Goal: Information Seeking & Learning: Find specific fact

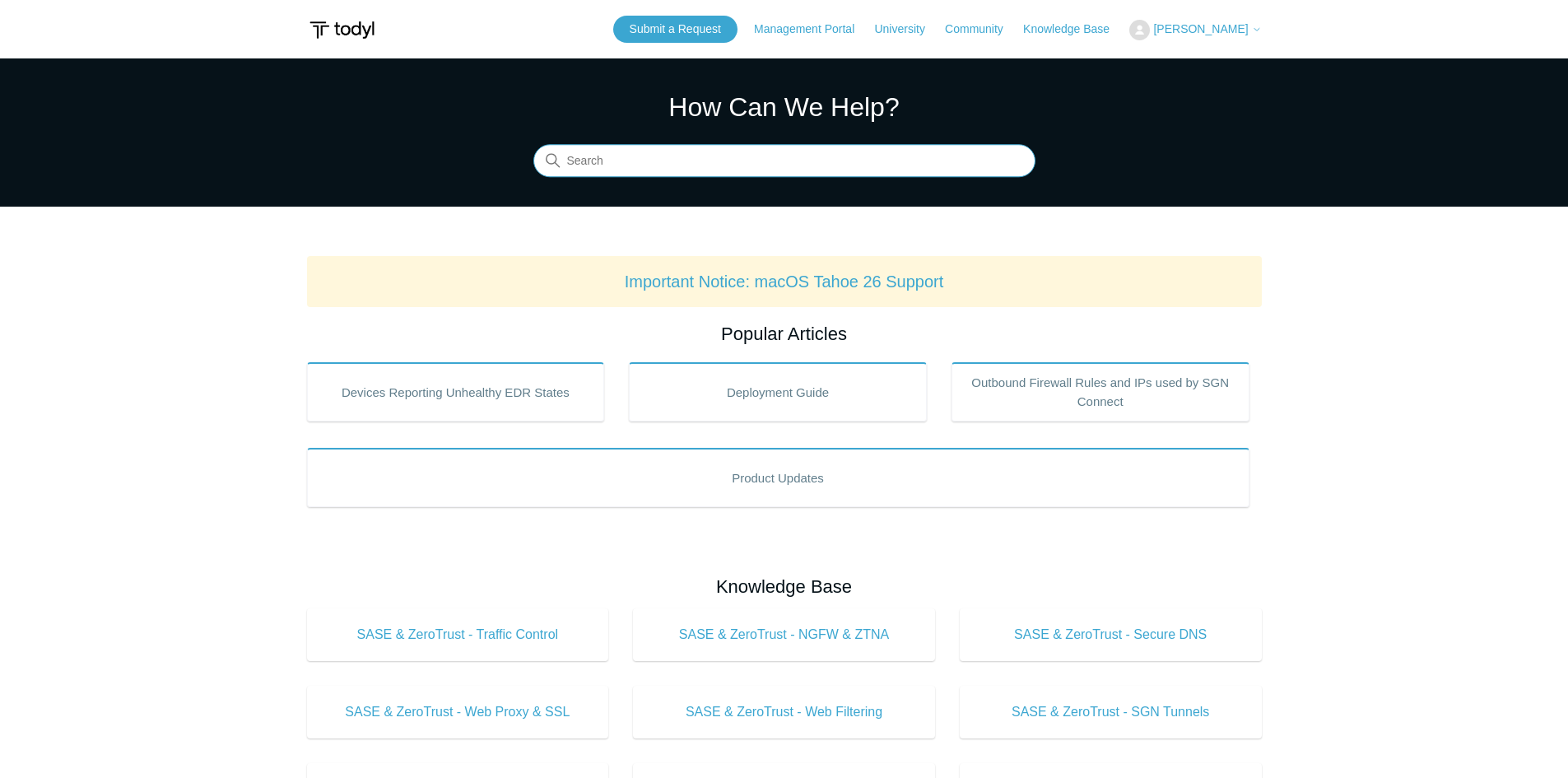
click at [784, 166] on input "Search" at bounding box center [784, 161] width 502 height 33
click at [629, 154] on input "sequ" at bounding box center [784, 161] width 502 height 33
type input "seq"
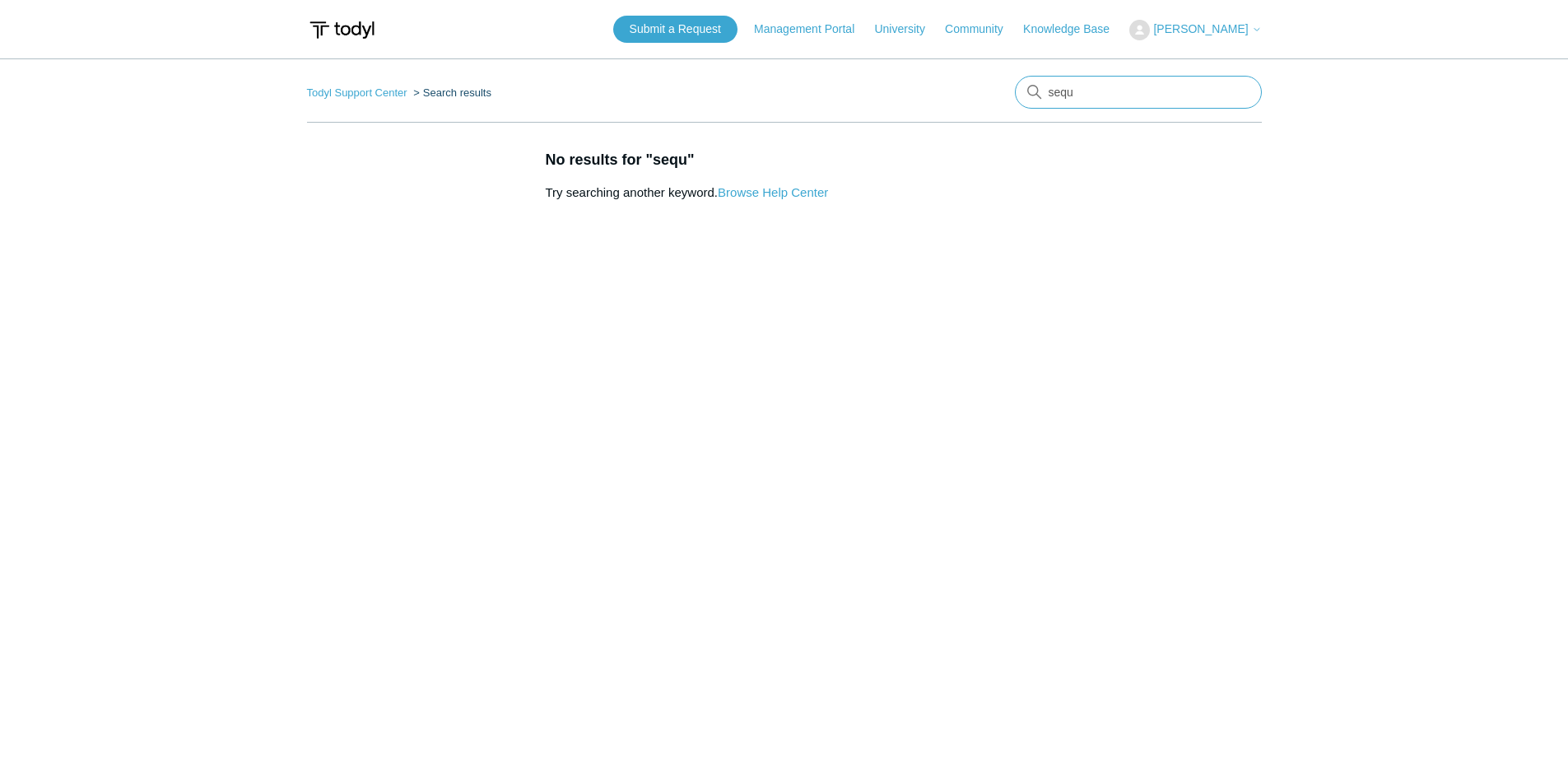
click at [1089, 88] on input "sequ" at bounding box center [1138, 93] width 247 height 33
type input "seq"
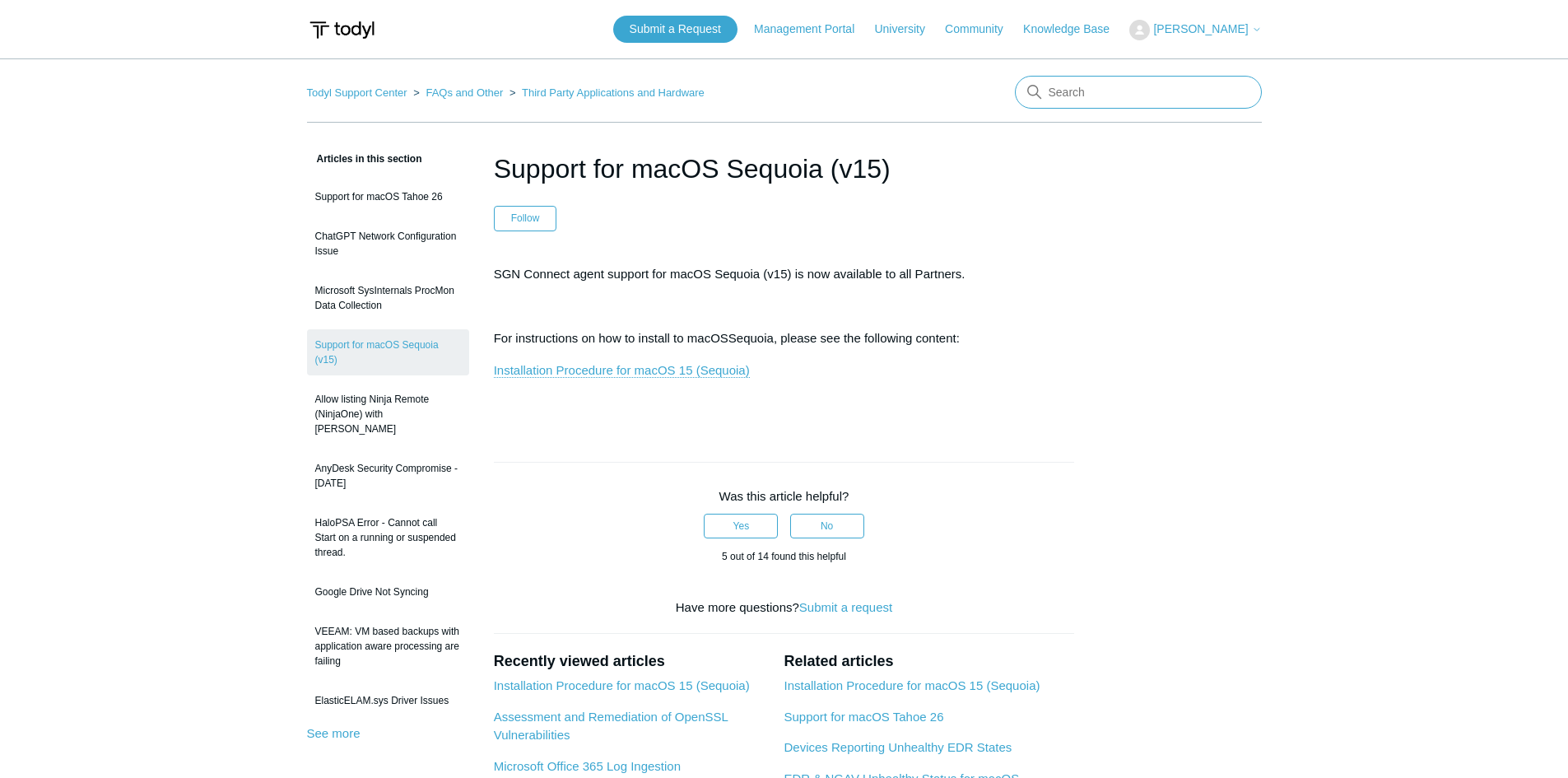
click at [1084, 78] on input "Search" at bounding box center [1138, 93] width 247 height 33
type input "s"
type input "mac cert"
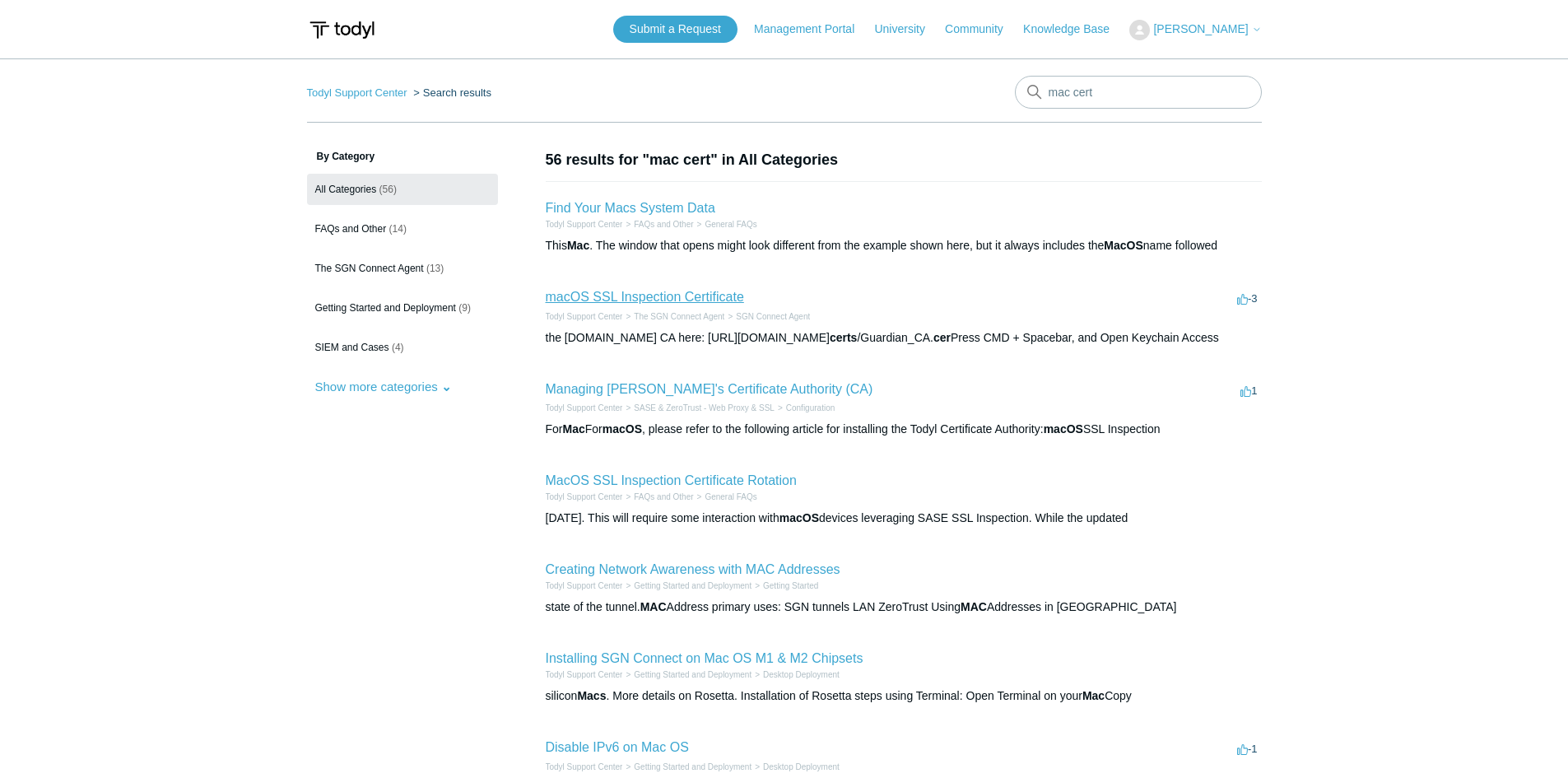
click at [660, 294] on link "macOS SSL Inspection Certificate" at bounding box center [645, 296] width 198 height 14
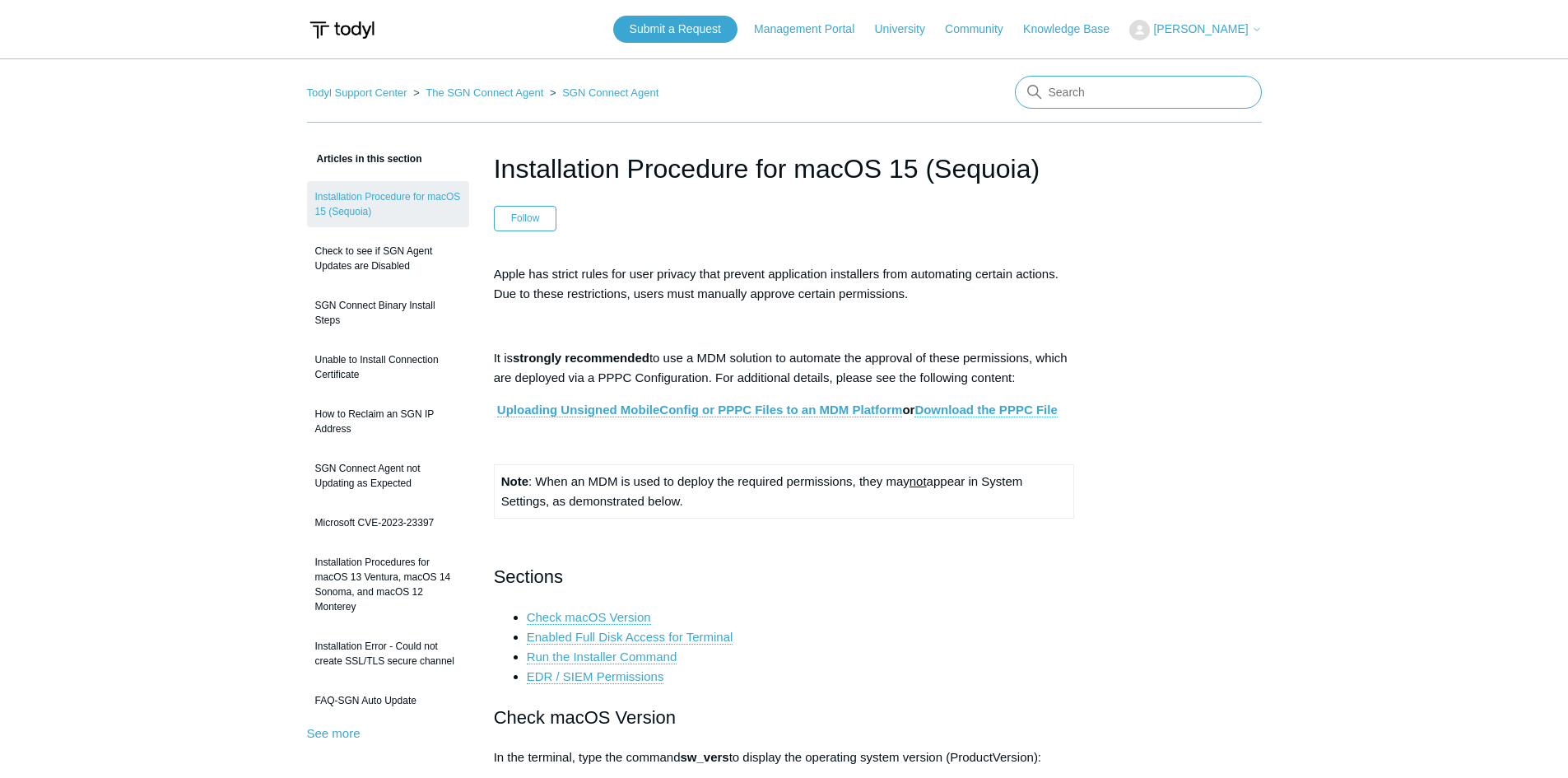
click at [1063, 79] on input "Search" at bounding box center [1138, 93] width 247 height 33
type input "starting up and gathering information"
click at [1045, 120] on nav "Todyl Support Center The SGN Connect Agent SGN Connect Agent starting up and ga…" at bounding box center [784, 99] width 955 height 47
click at [1122, 83] on input "starting up and gathering information" at bounding box center [1138, 93] width 247 height 33
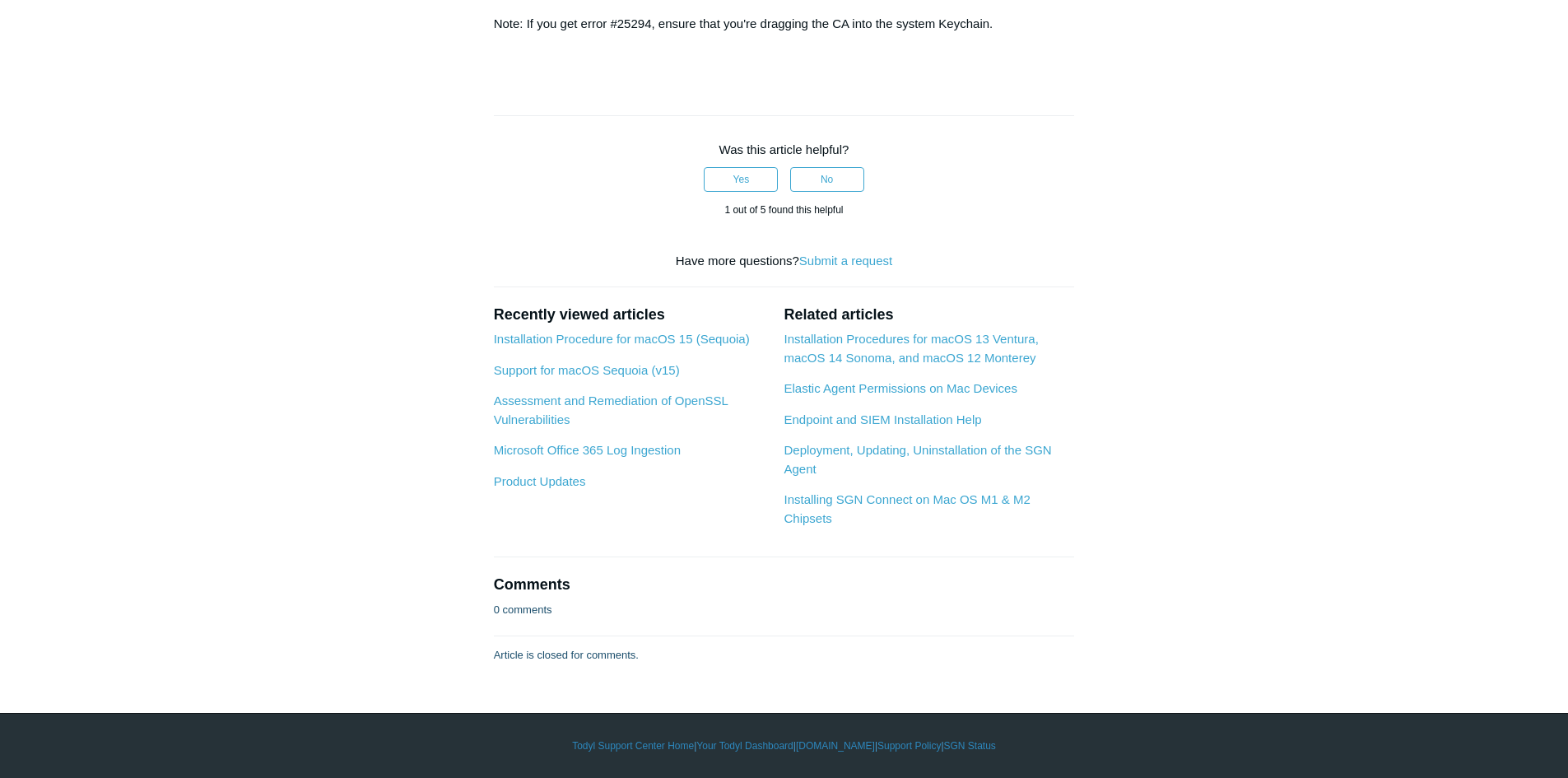
scroll to position [1564, 0]
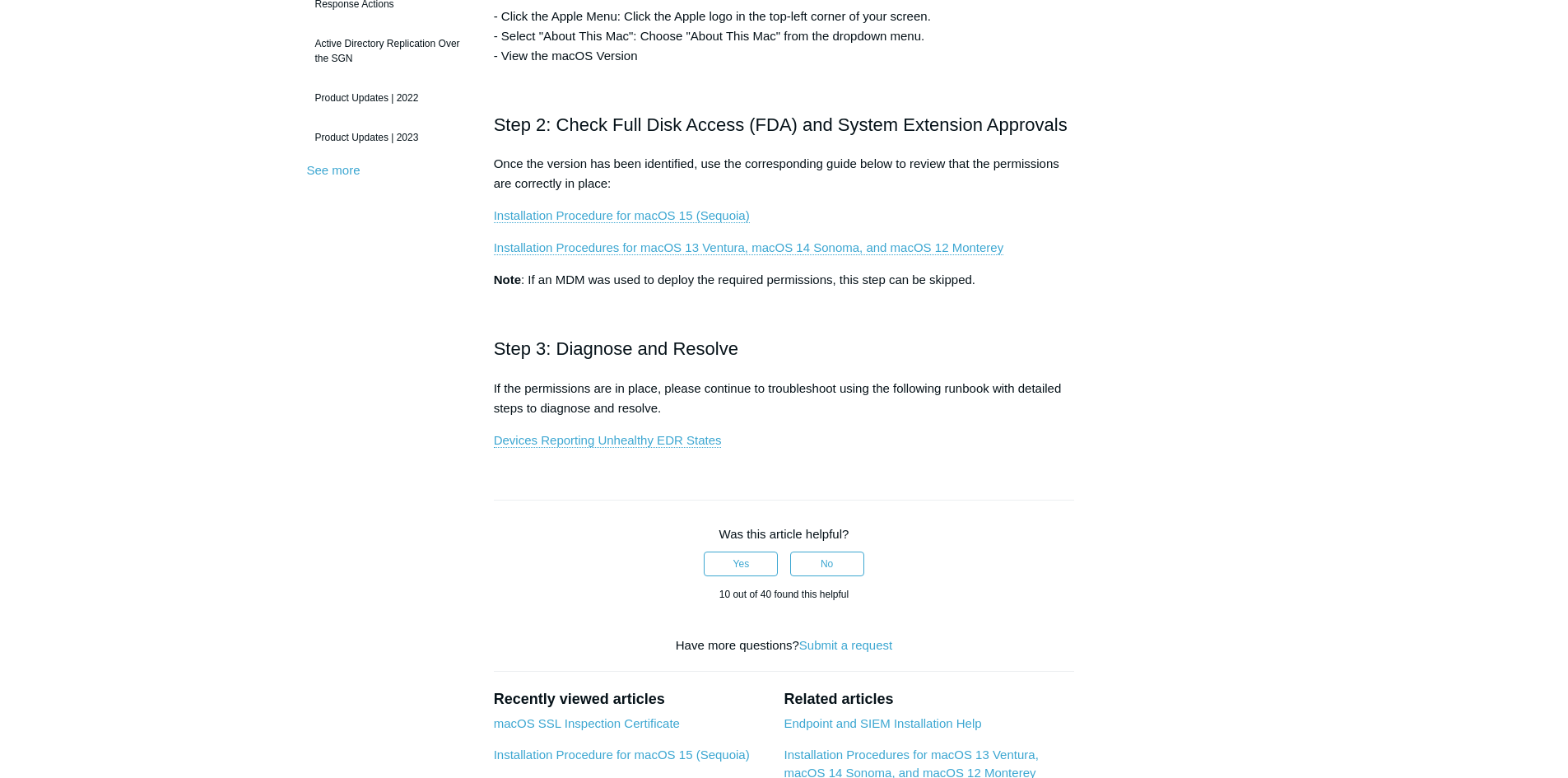
scroll to position [412, 0]
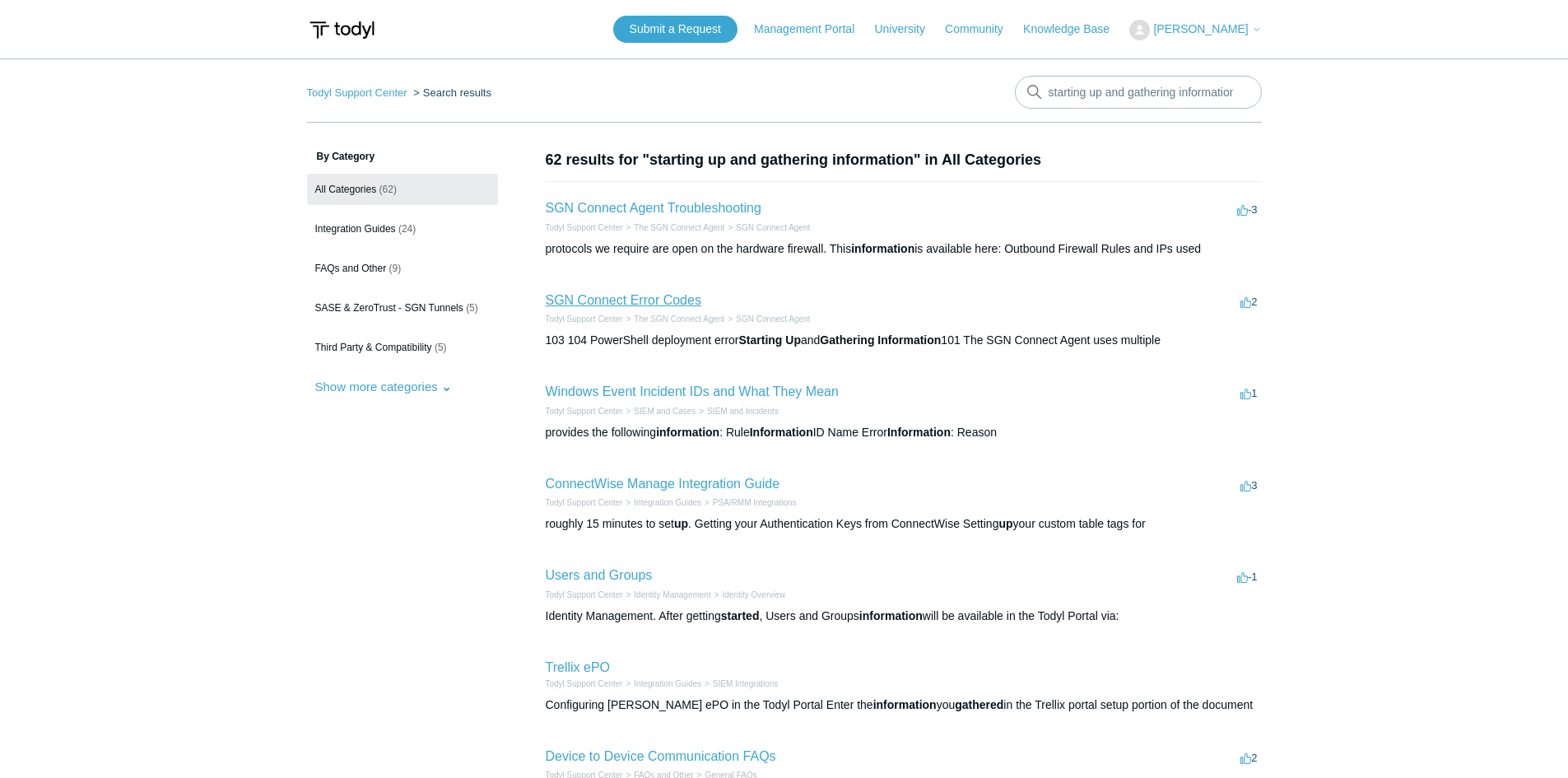
click at [617, 298] on link "SGN Connect Error Codes" at bounding box center [623, 299] width 155 height 14
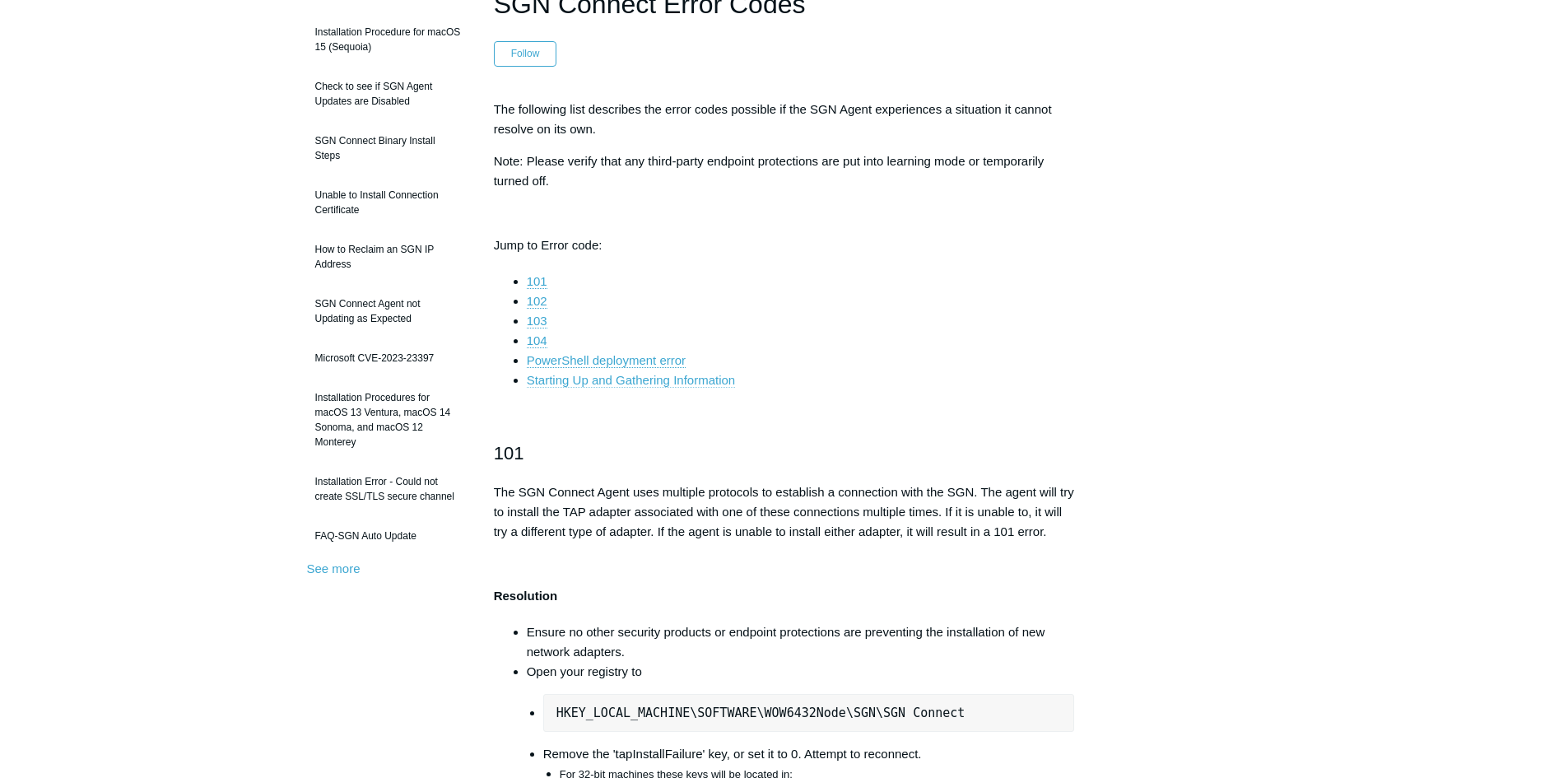
click at [666, 384] on link "Starting Up and Gathering Information" at bounding box center [631, 380] width 208 height 15
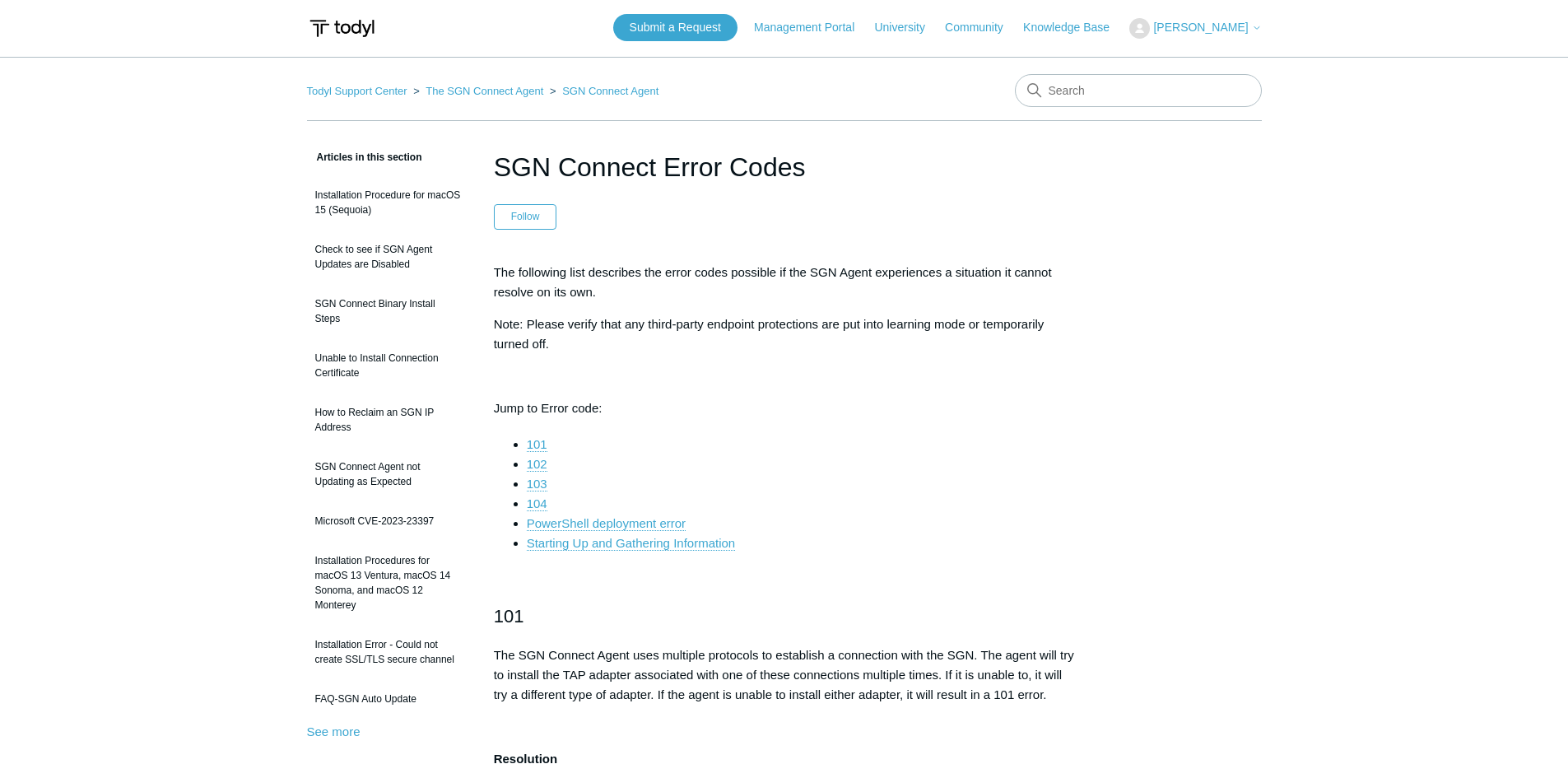
scroll to position [0, 0]
